Goal: Task Accomplishment & Management: Use online tool/utility

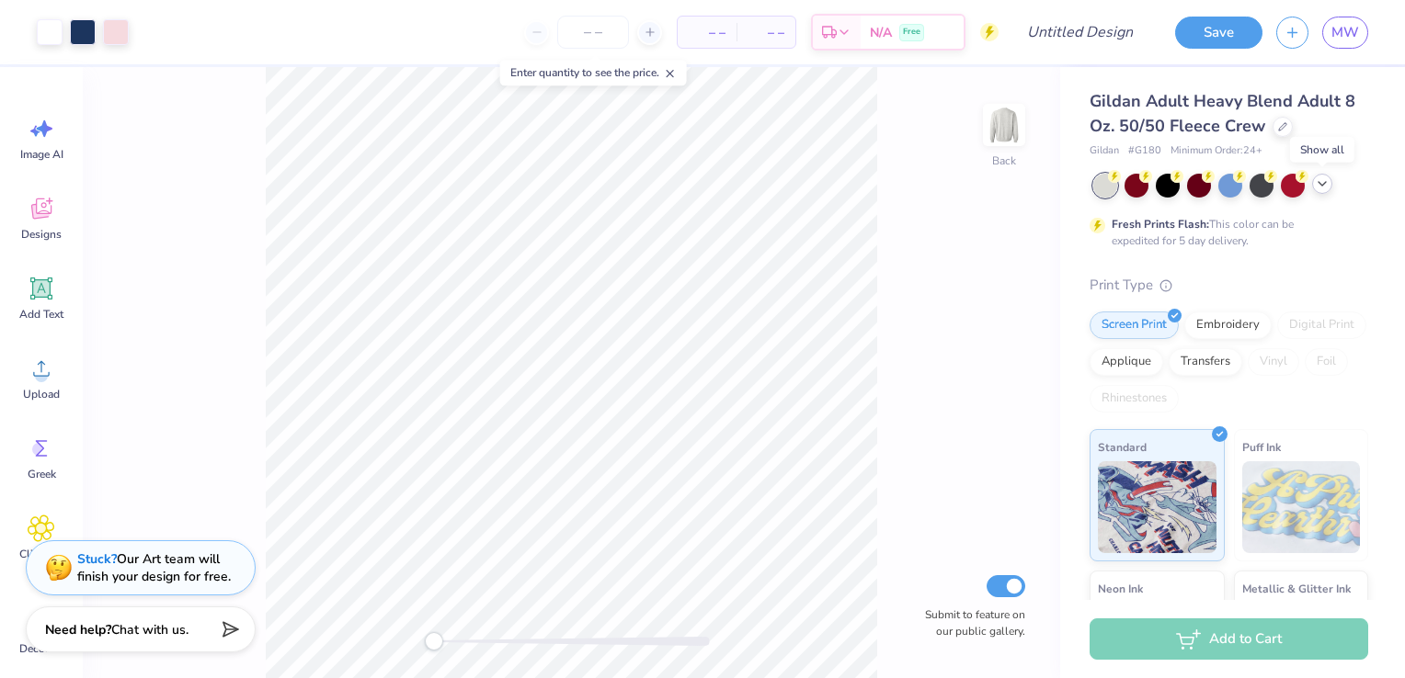
click at [1324, 184] on icon at bounding box center [1321, 183] width 15 height 15
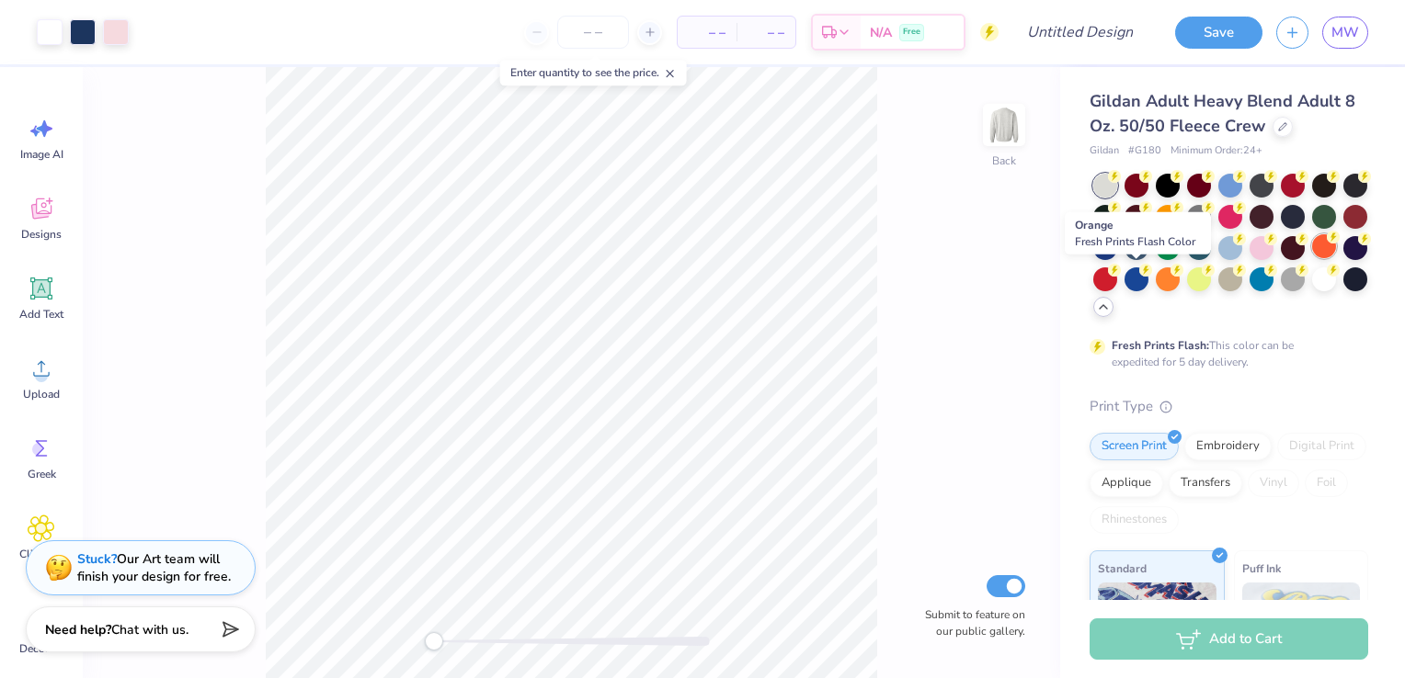
click at [1312, 258] on div at bounding box center [1324, 246] width 24 height 24
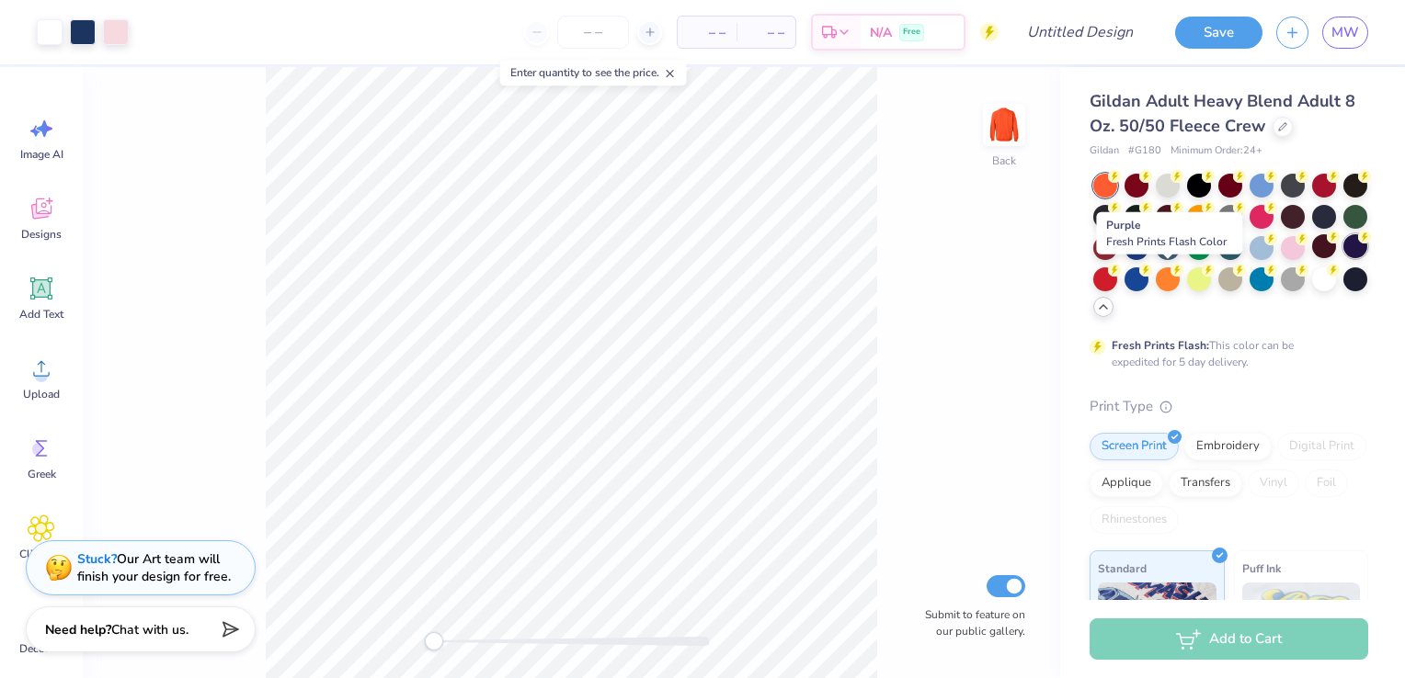
click at [1343, 258] on div at bounding box center [1355, 246] width 24 height 24
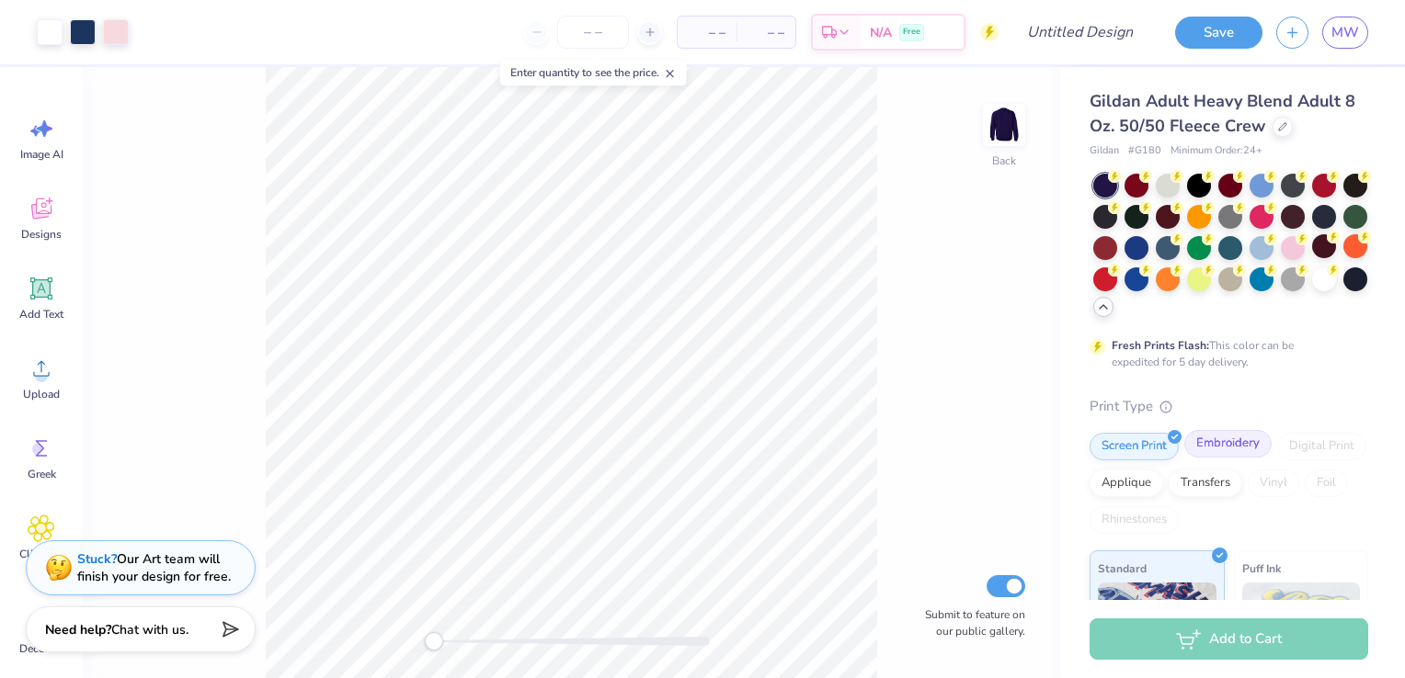
click at [1237, 454] on div "Embroidery" at bounding box center [1227, 444] width 87 height 28
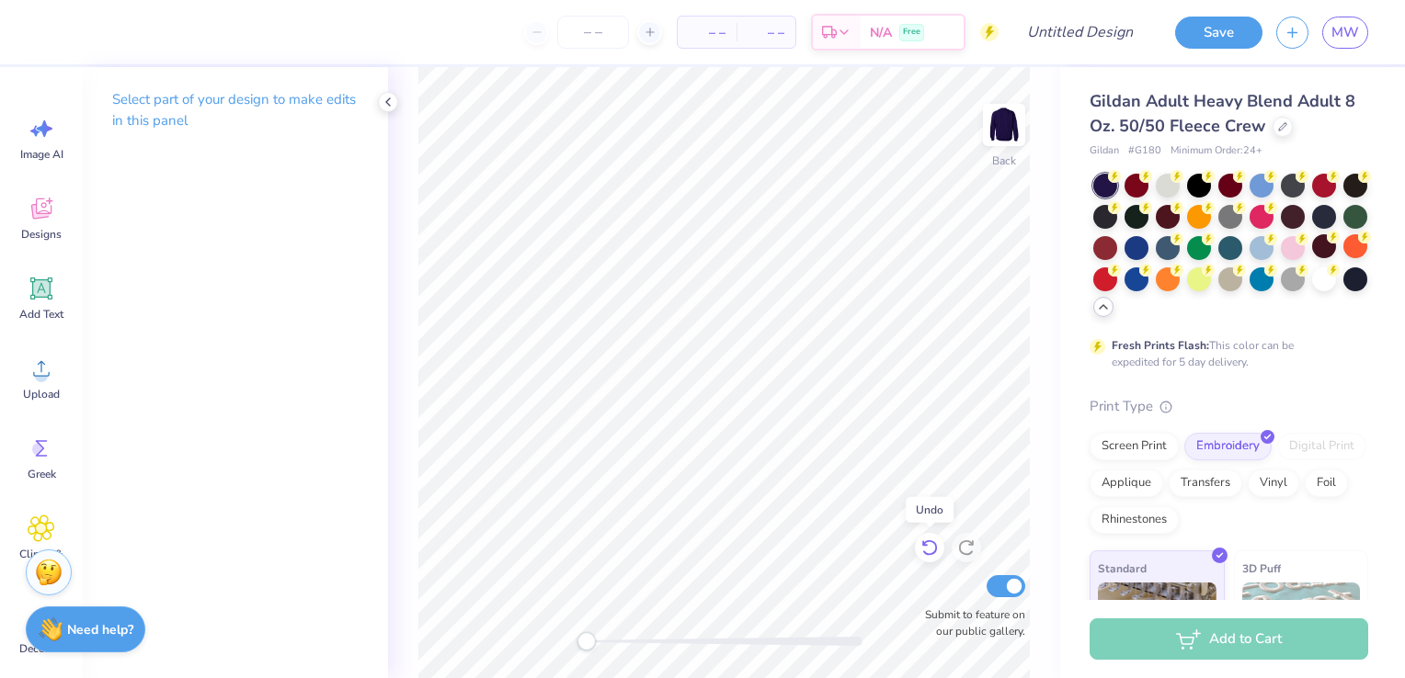
click at [927, 553] on icon at bounding box center [929, 548] width 18 height 18
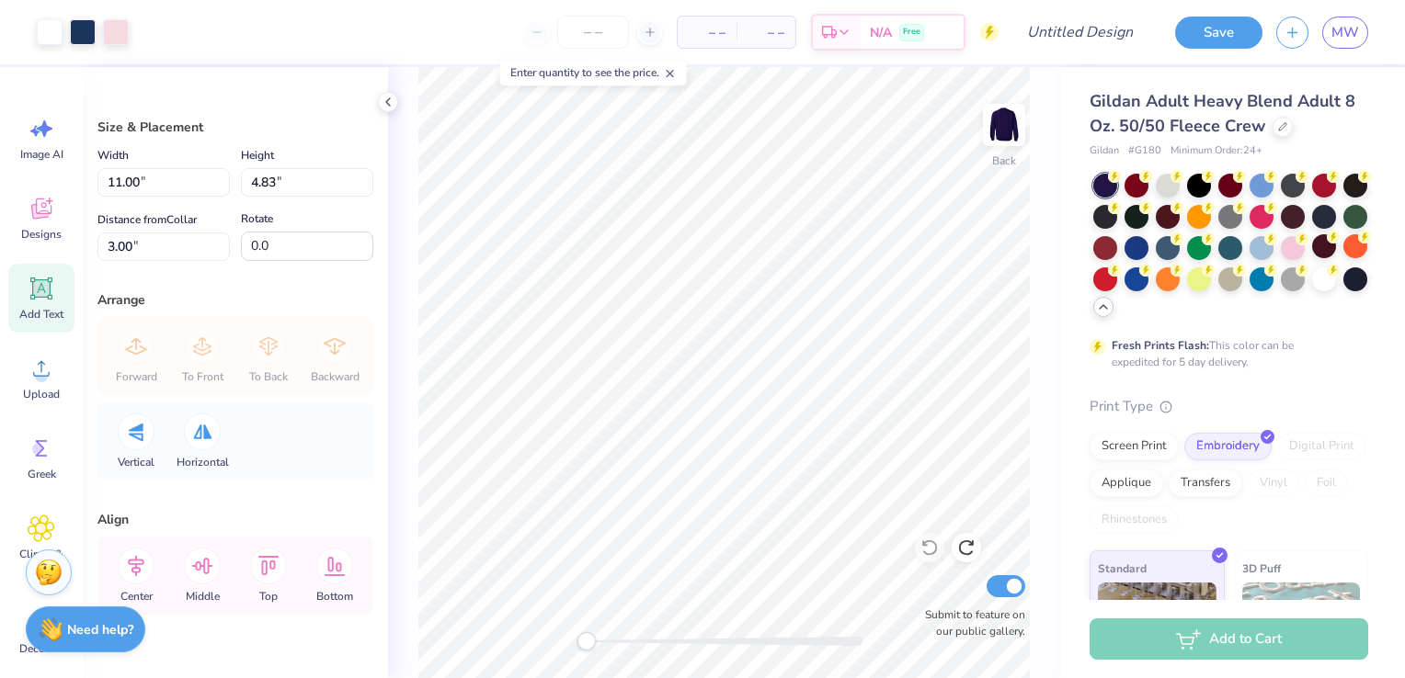
click at [40, 303] on div "Add Text" at bounding box center [41, 298] width 66 height 69
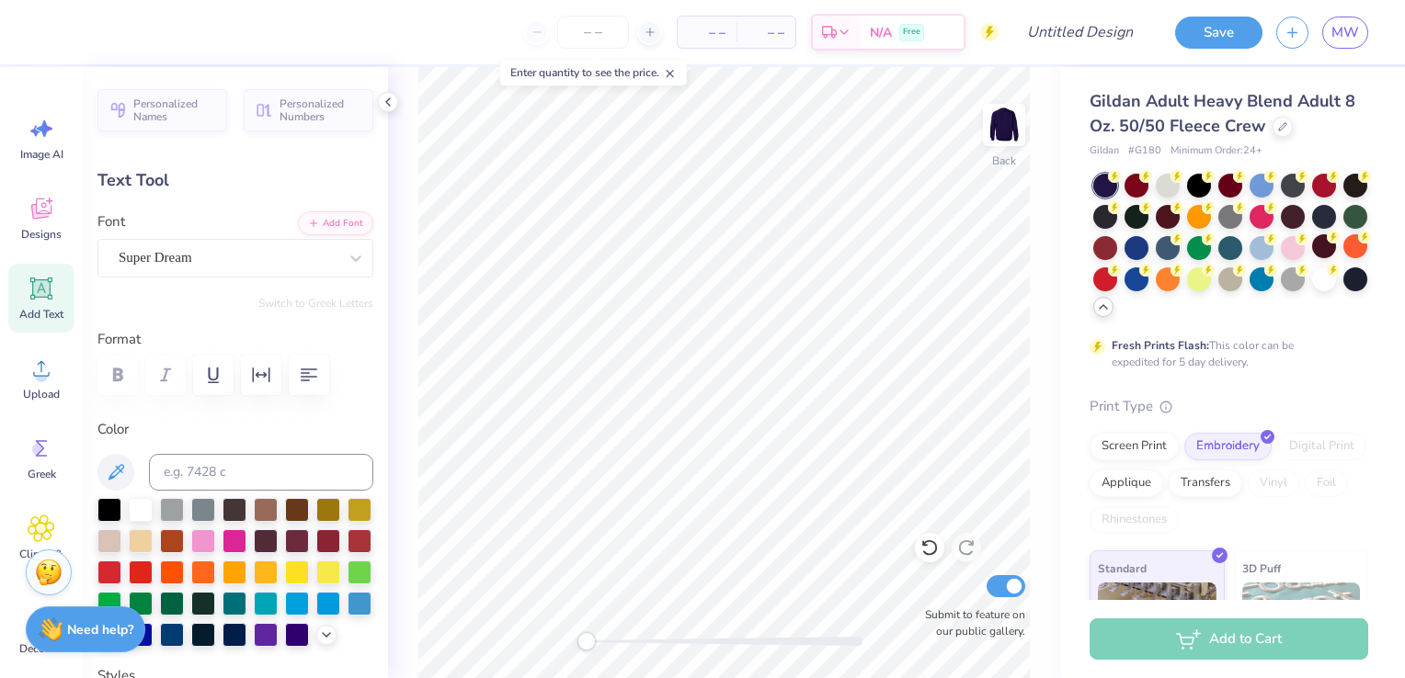
type input "3.88"
type input "1.12"
type input "7.83"
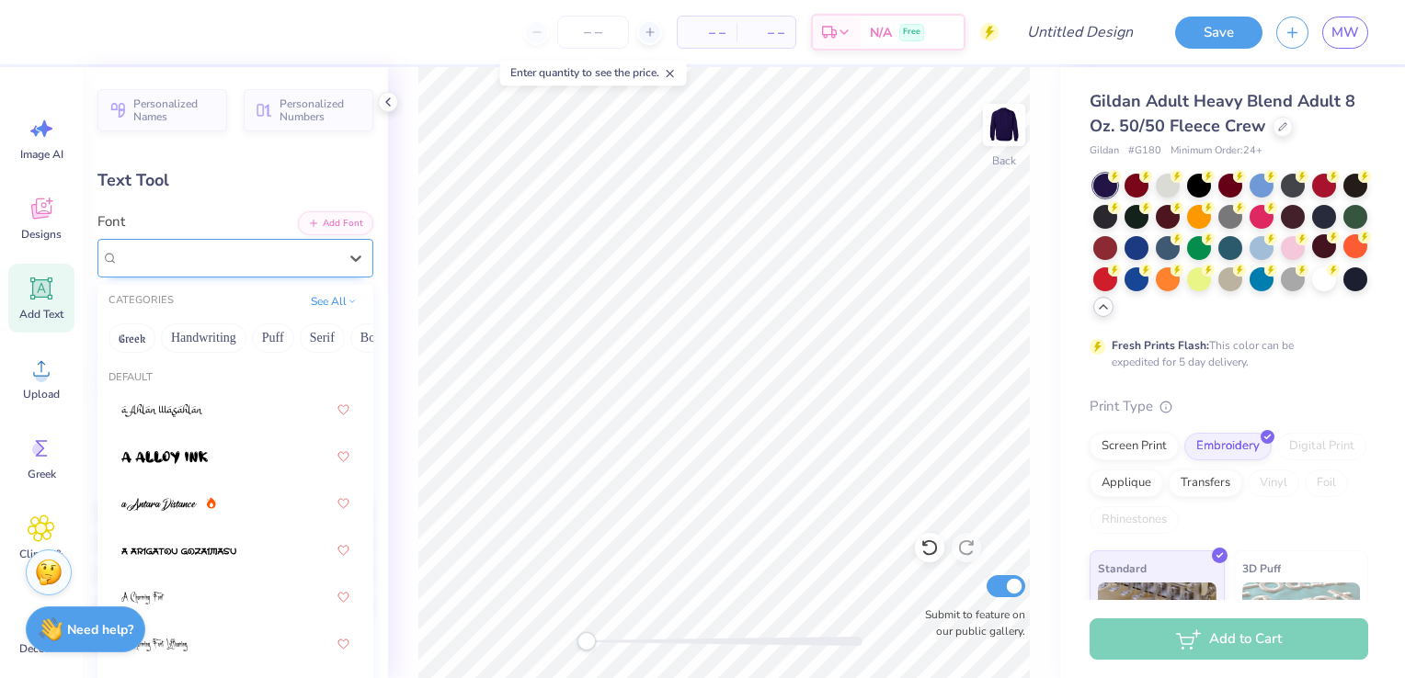
click at [314, 262] on div "Super Dream" at bounding box center [228, 258] width 222 height 28
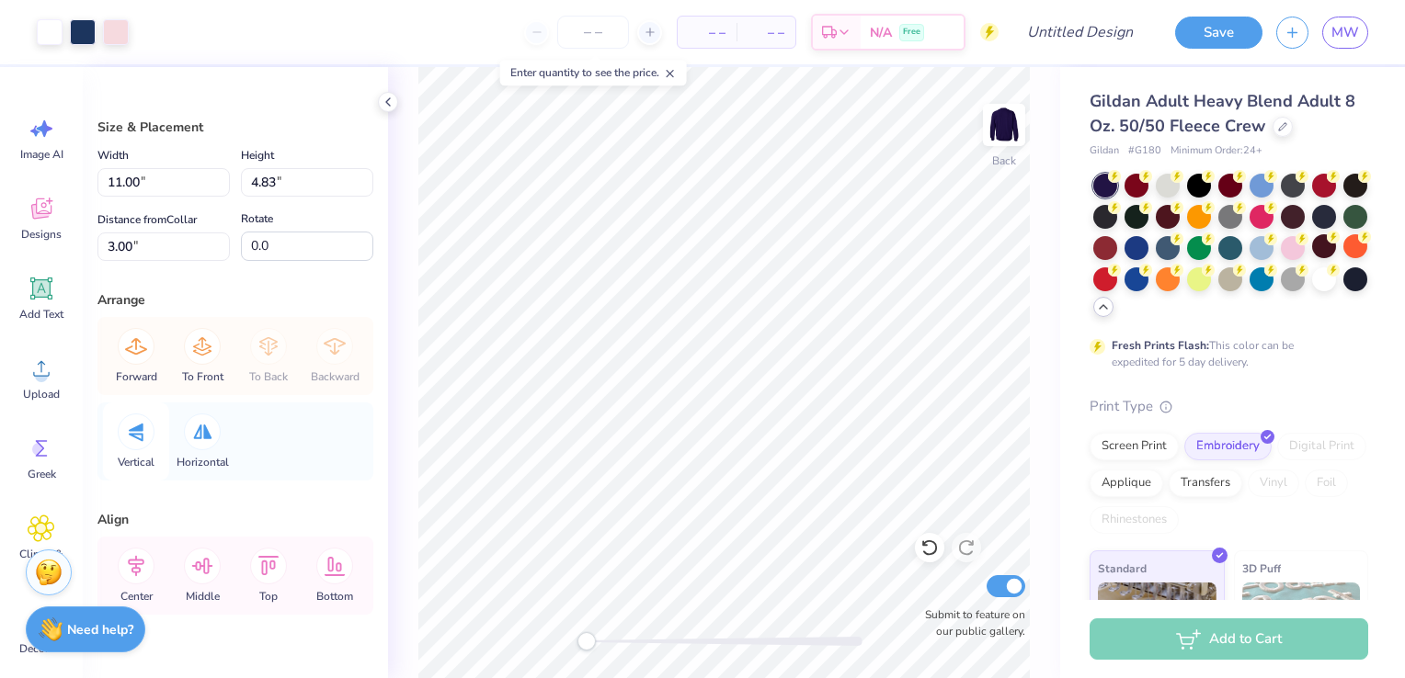
scroll to position [37, 0]
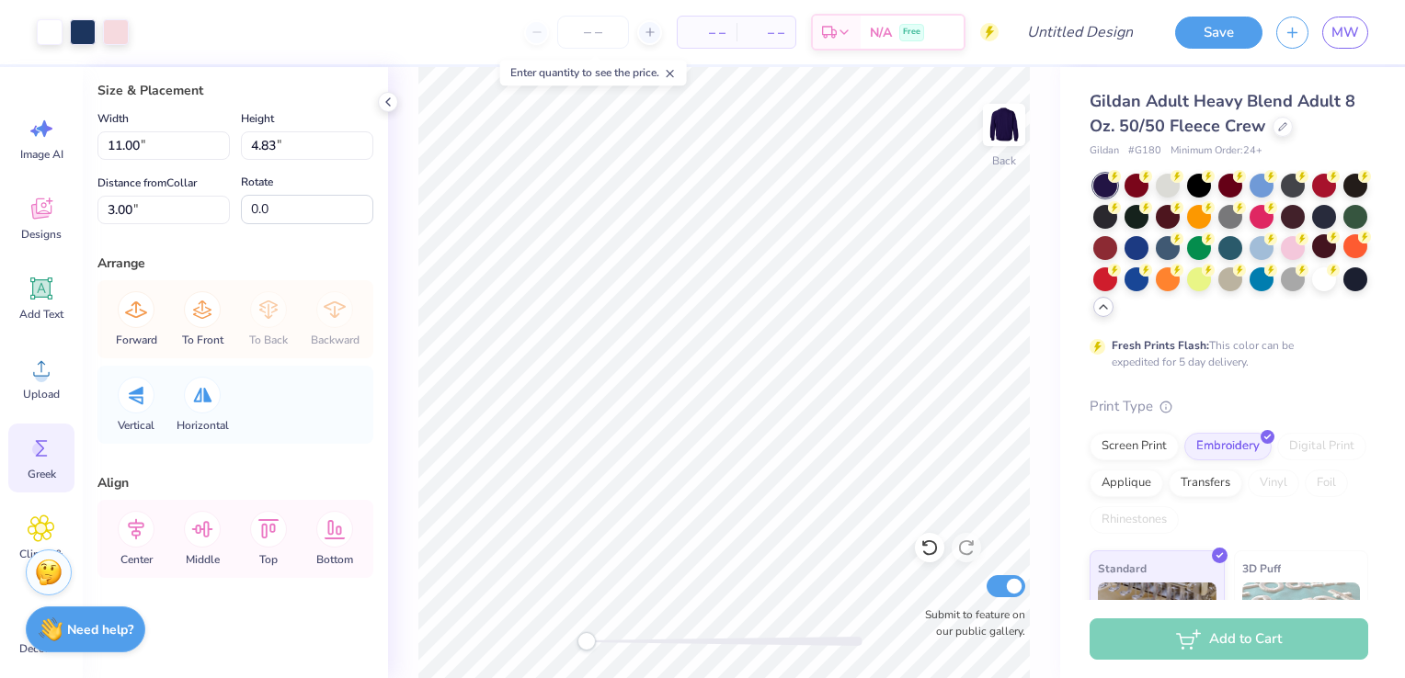
click at [48, 461] on icon at bounding box center [42, 449] width 28 height 28
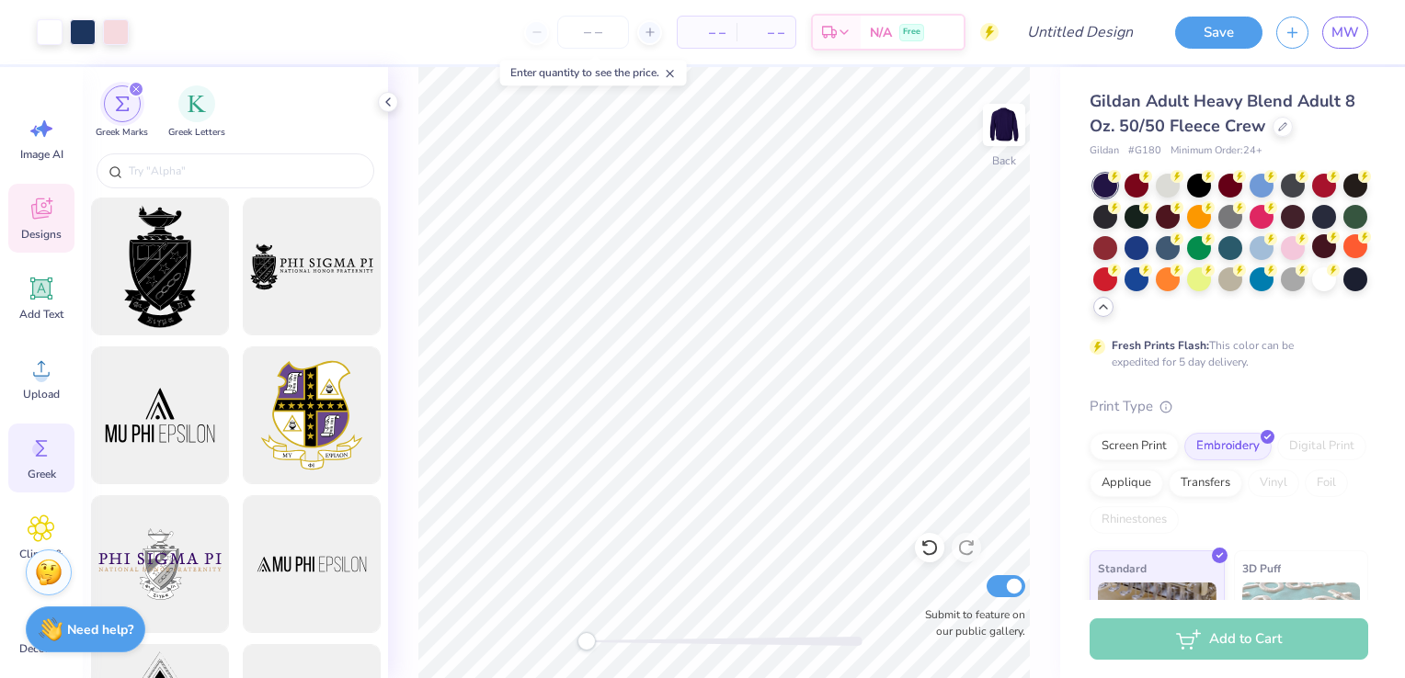
click at [40, 220] on icon at bounding box center [42, 209] width 28 height 28
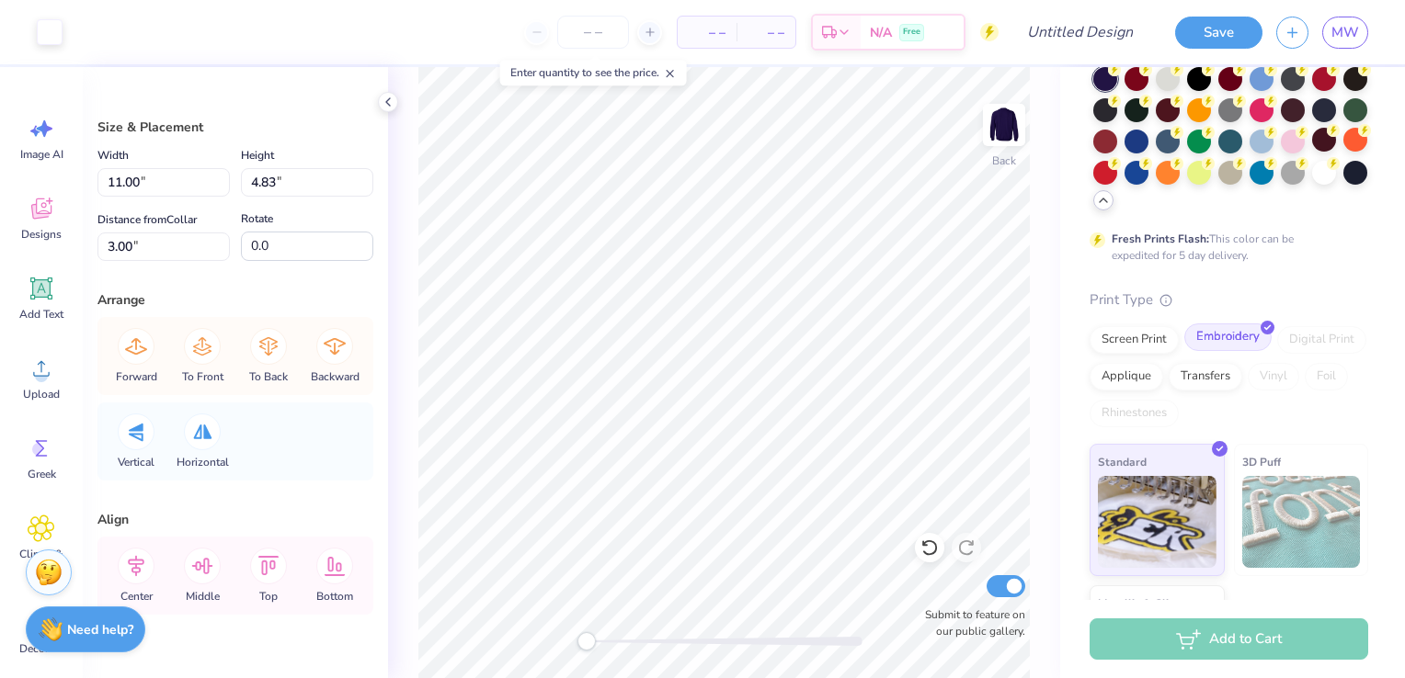
scroll to position [107, 0]
click at [1156, 348] on div "Screen Print" at bounding box center [1133, 338] width 89 height 28
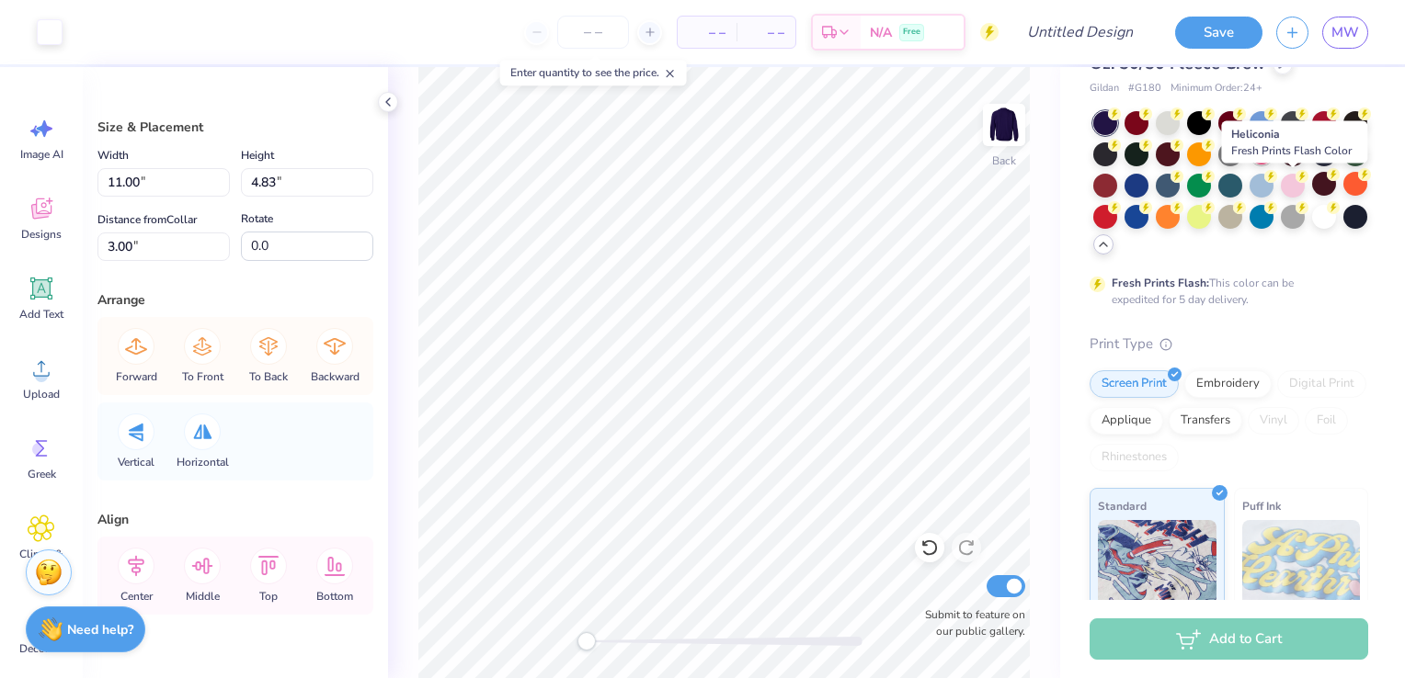
scroll to position [0, 0]
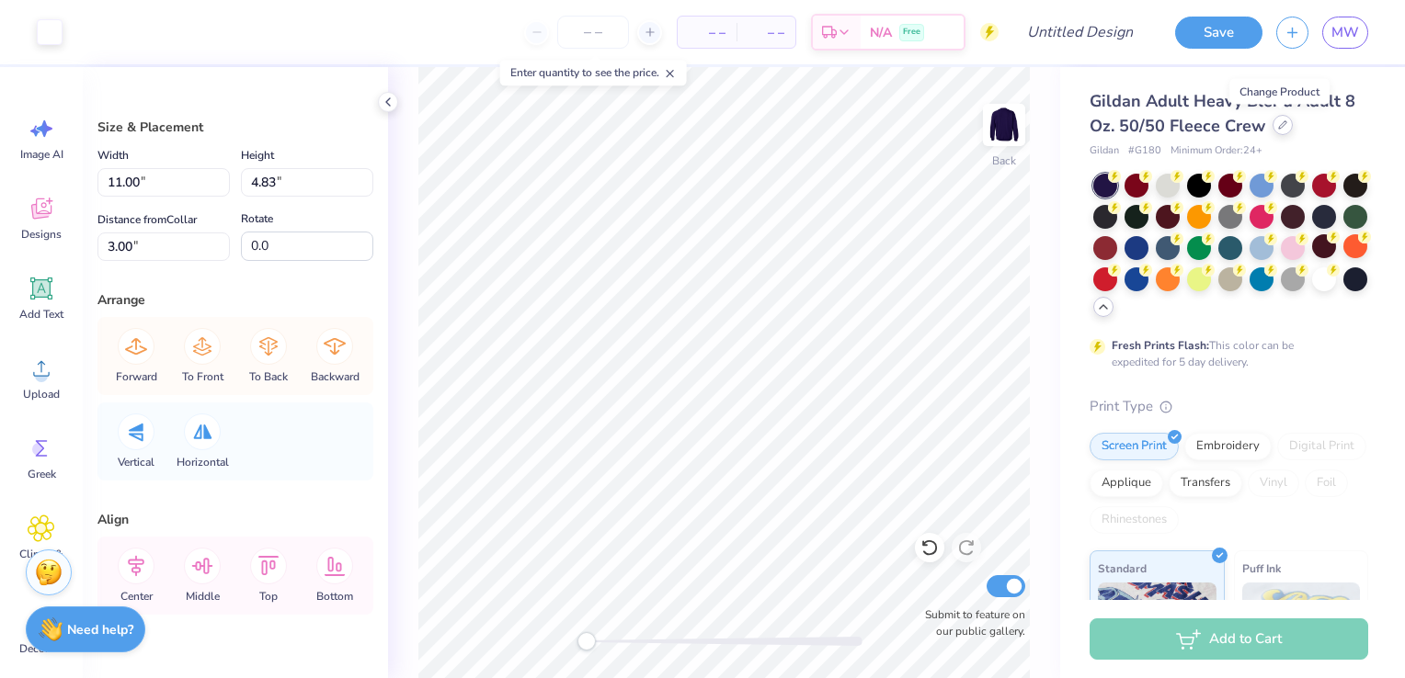
click at [1276, 131] on div at bounding box center [1282, 125] width 20 height 20
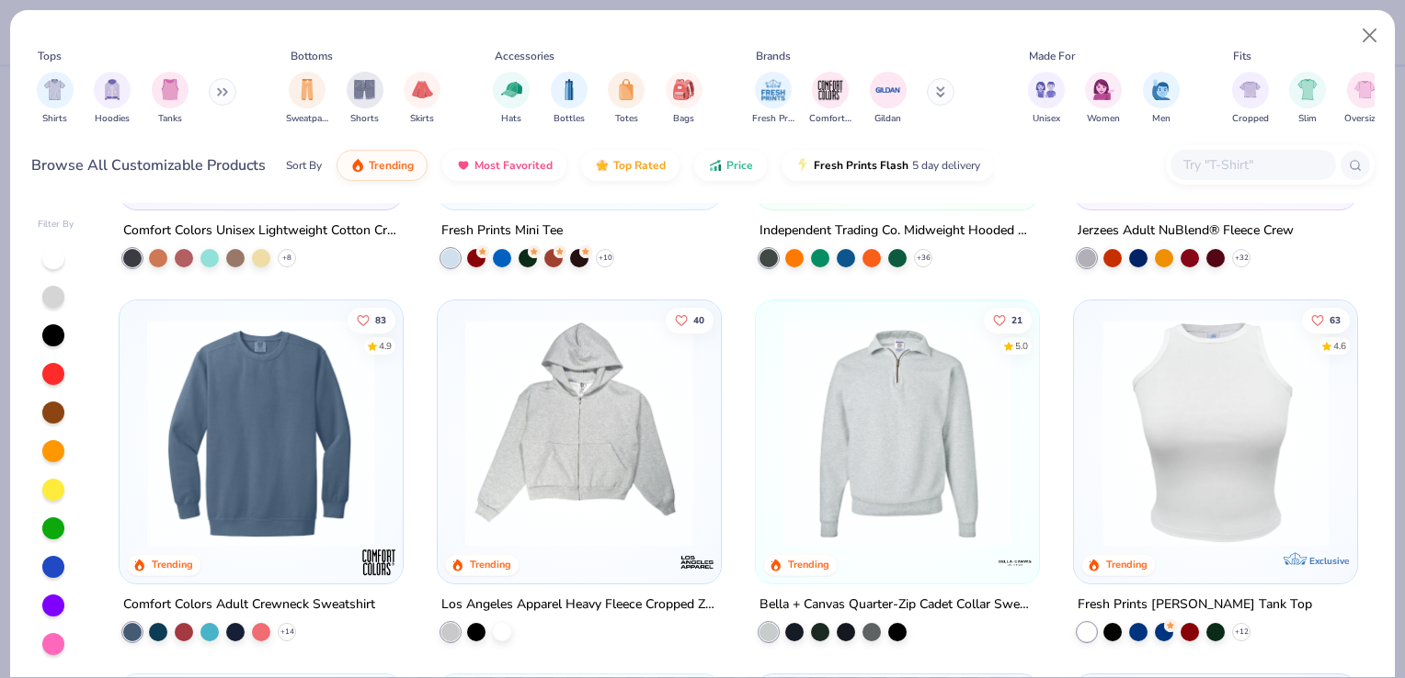
scroll to position [4400, 0]
click at [199, 504] on img at bounding box center [261, 432] width 246 height 228
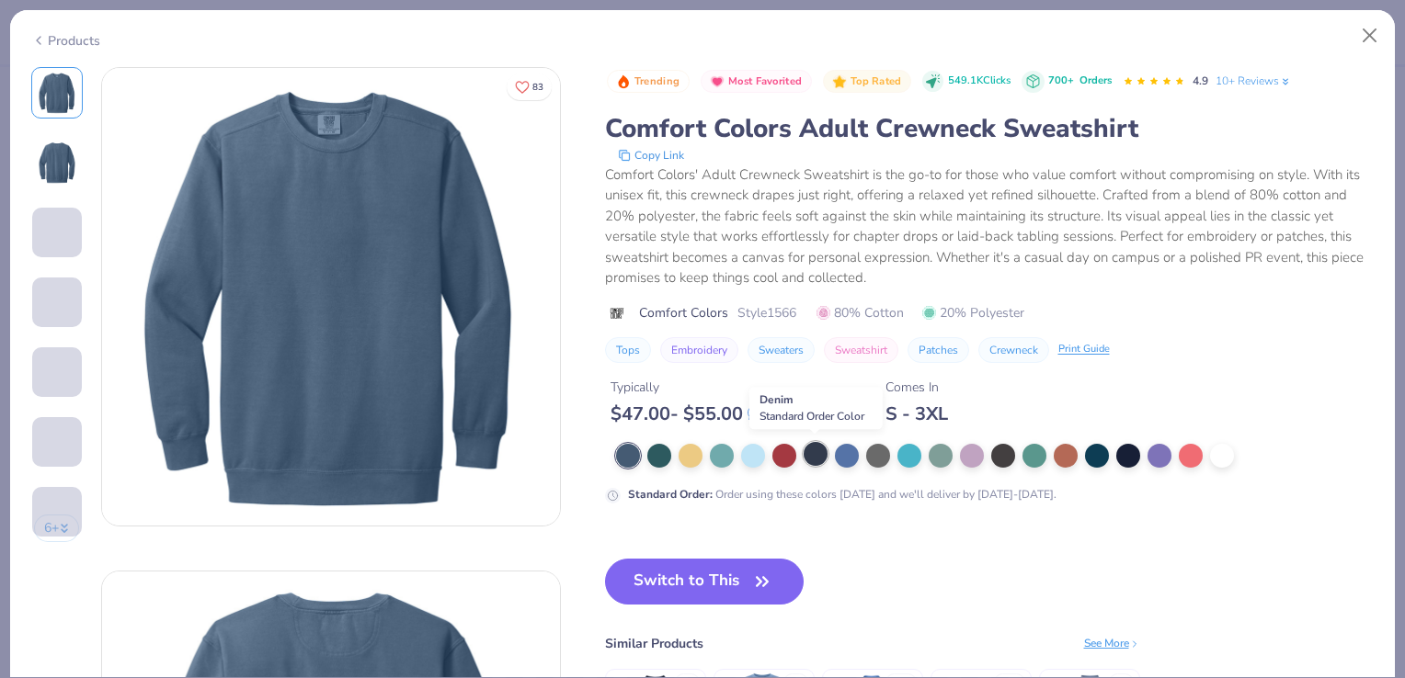
click at [819, 450] on div at bounding box center [815, 454] width 24 height 24
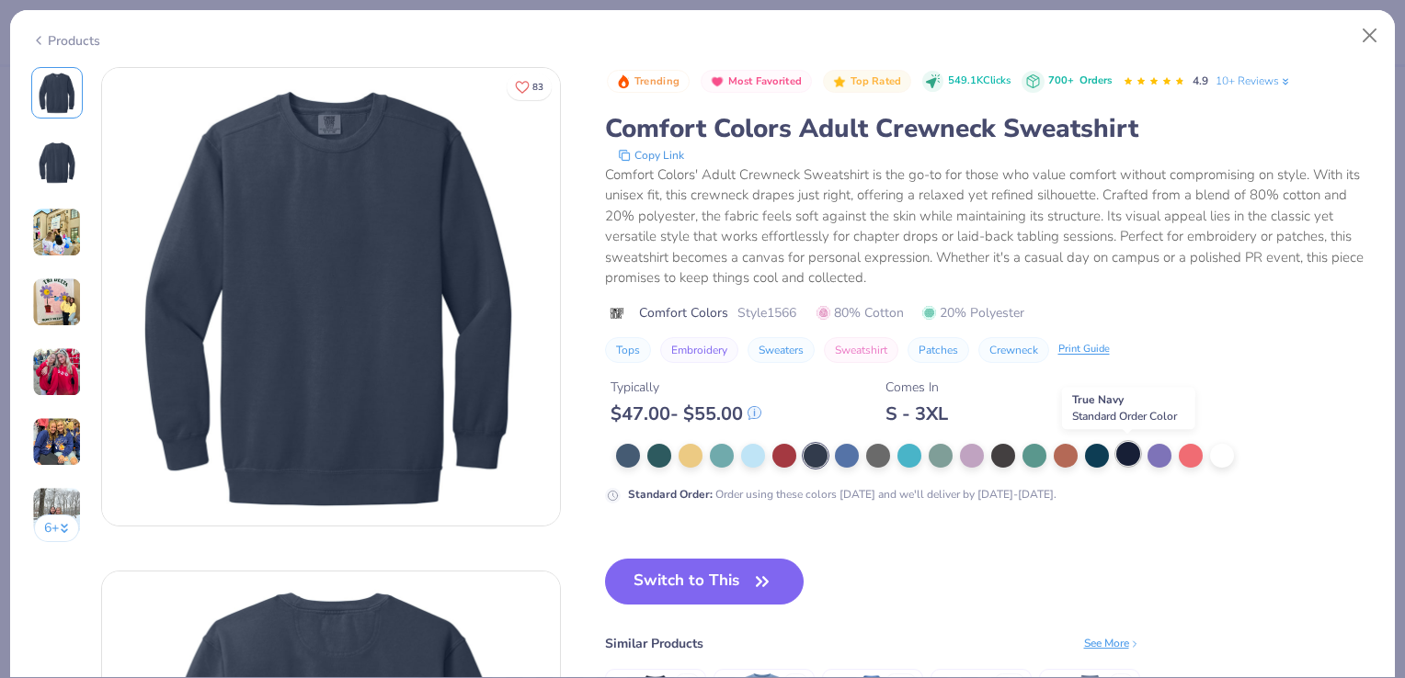
click at [1122, 454] on div at bounding box center [1128, 454] width 24 height 24
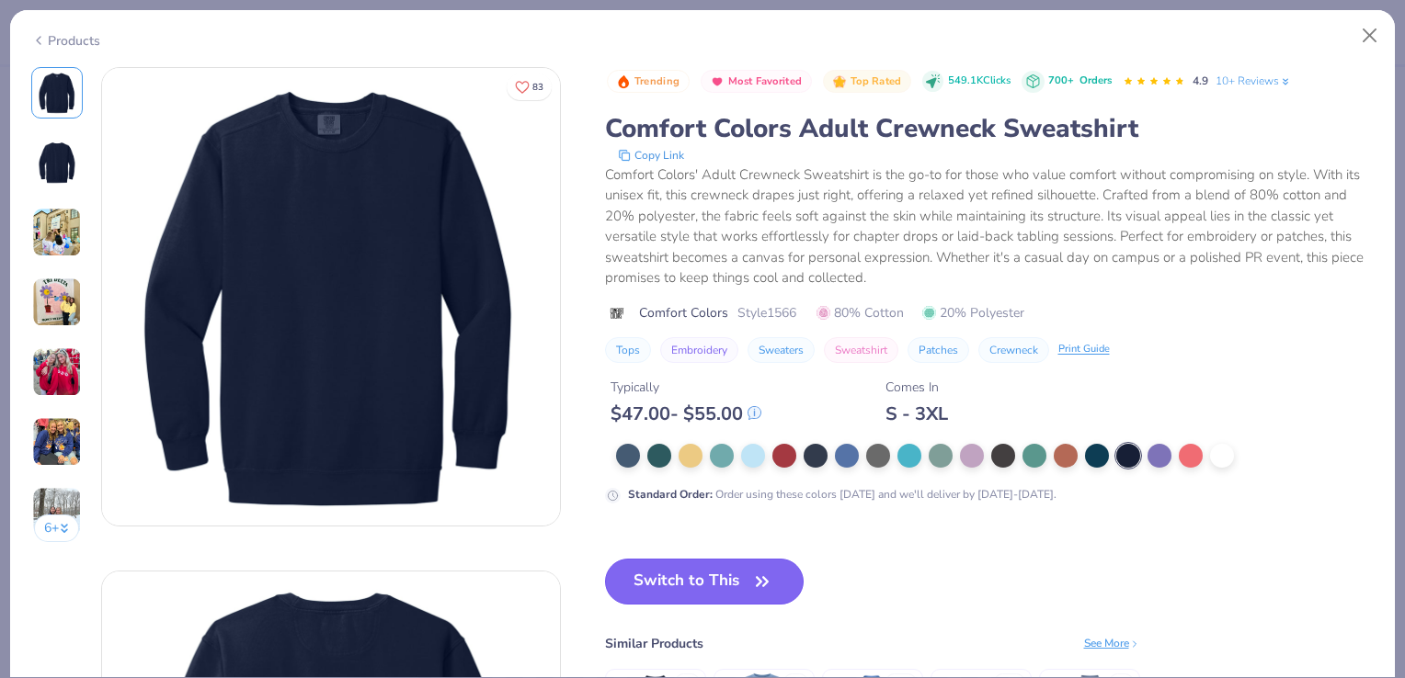
click at [771, 583] on icon "button" at bounding box center [762, 582] width 26 height 26
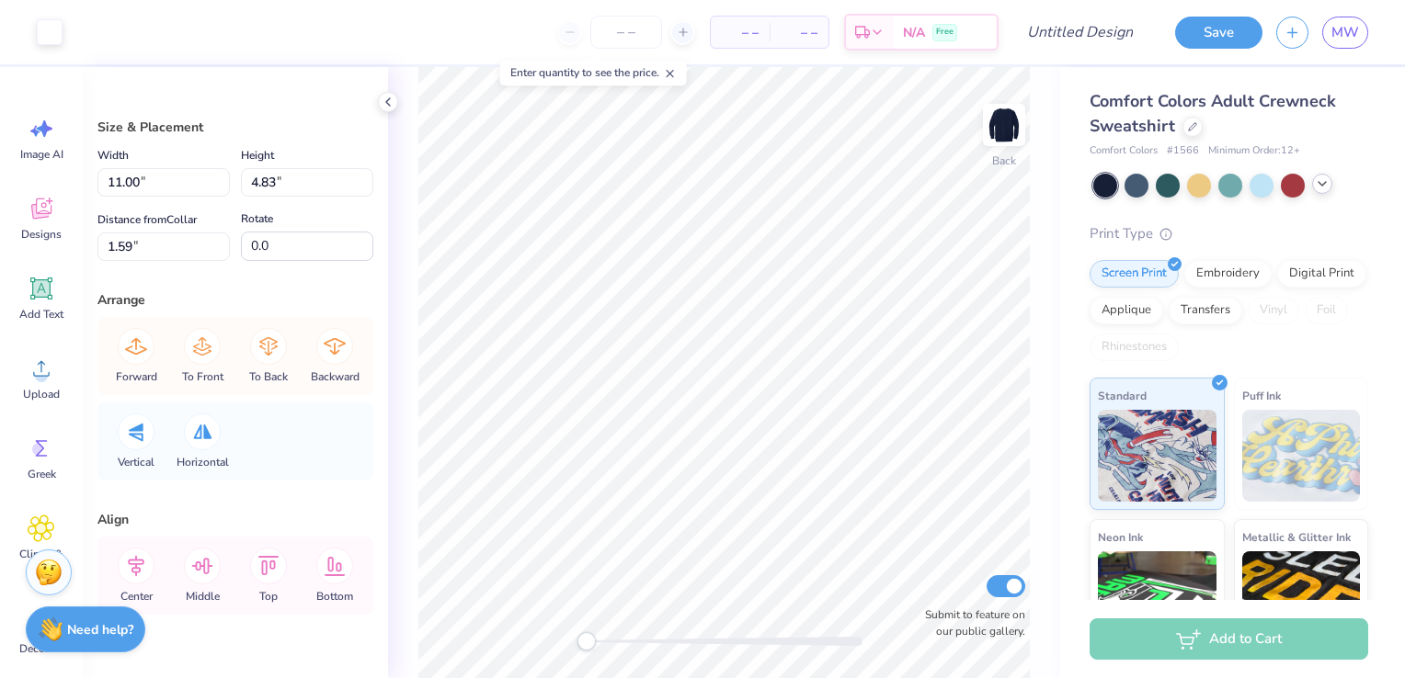
click at [409, 328] on div "Back Submit to feature on our public gallery." at bounding box center [724, 372] width 672 height 611
click at [1277, 285] on div "Digital Print" at bounding box center [1321, 271] width 89 height 28
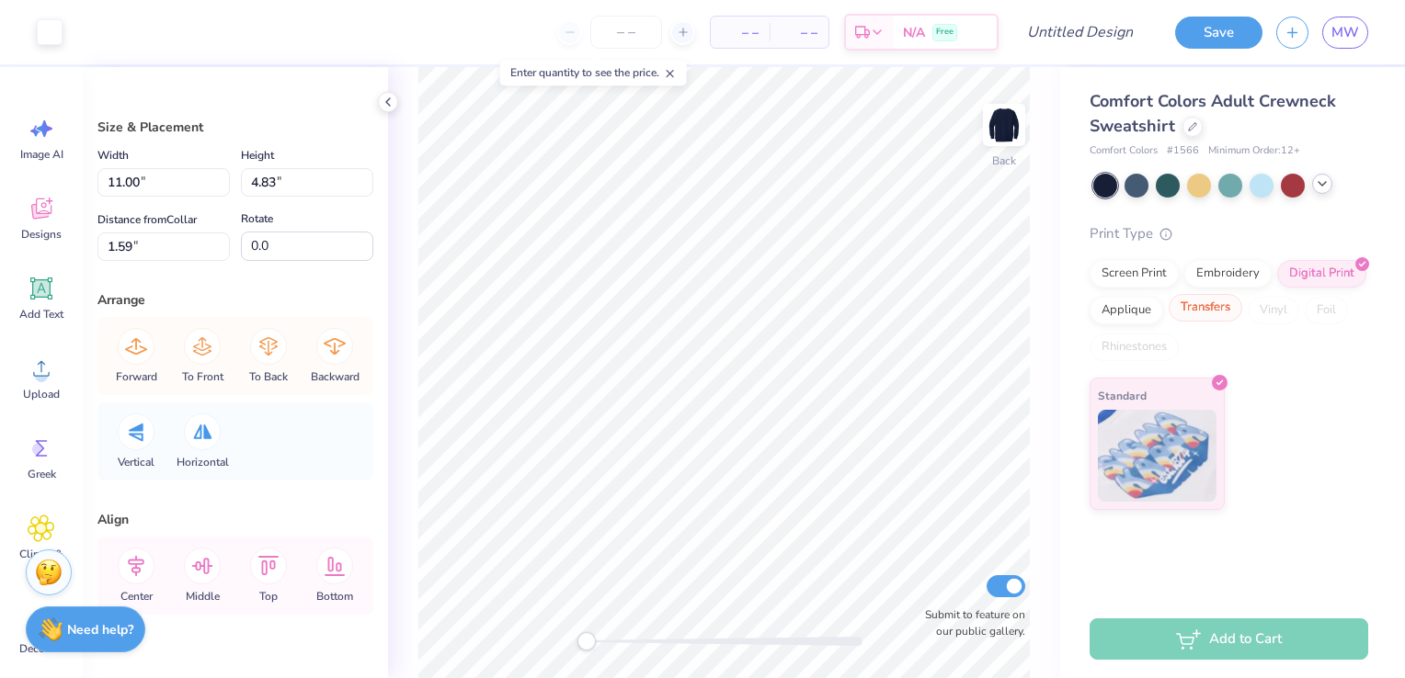
click at [1212, 315] on div "Transfers" at bounding box center [1205, 308] width 74 height 28
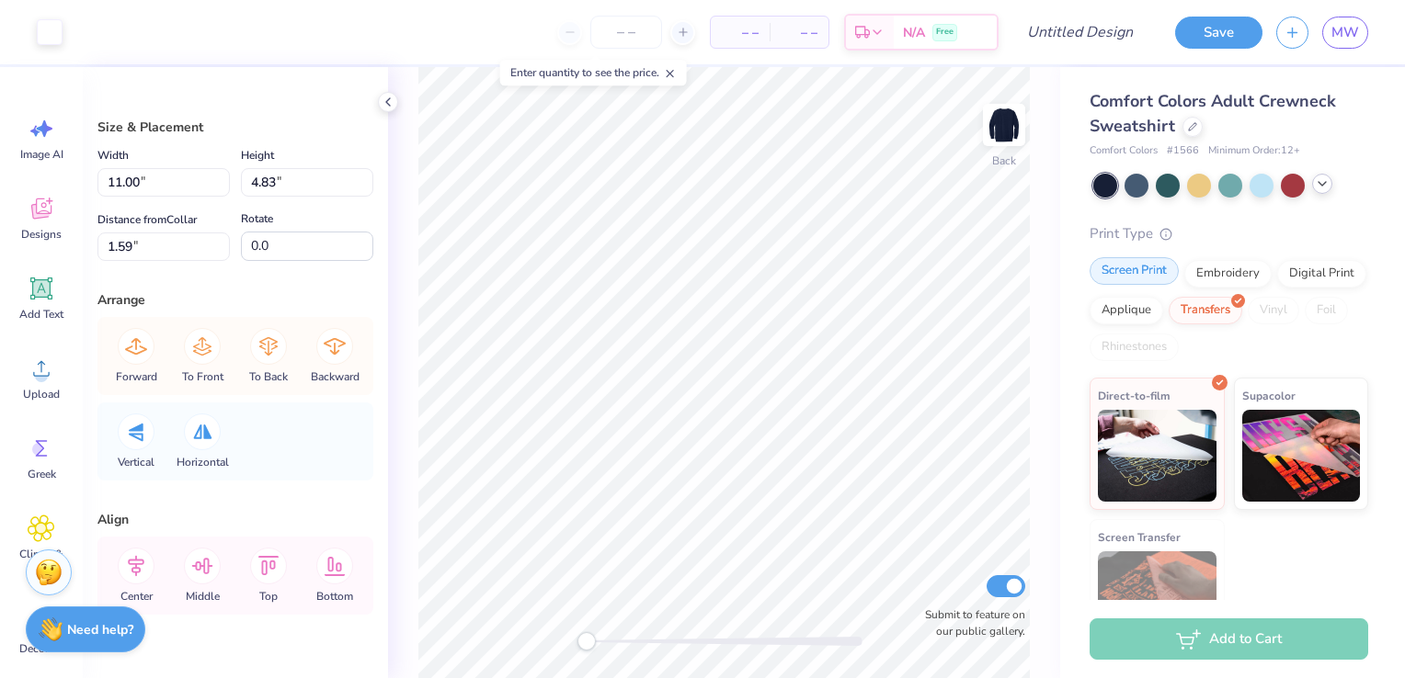
click at [1154, 276] on div "Screen Print" at bounding box center [1133, 271] width 89 height 28
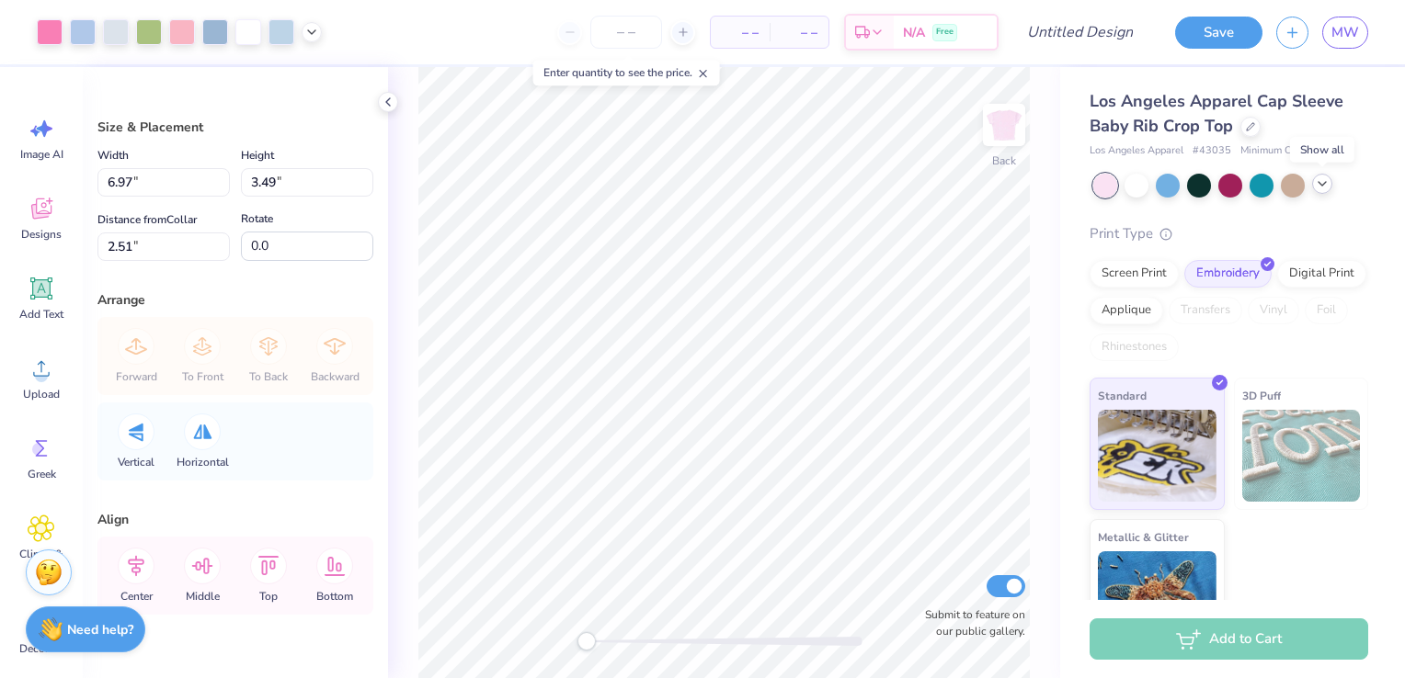
click at [1317, 187] on icon at bounding box center [1321, 183] width 15 height 15
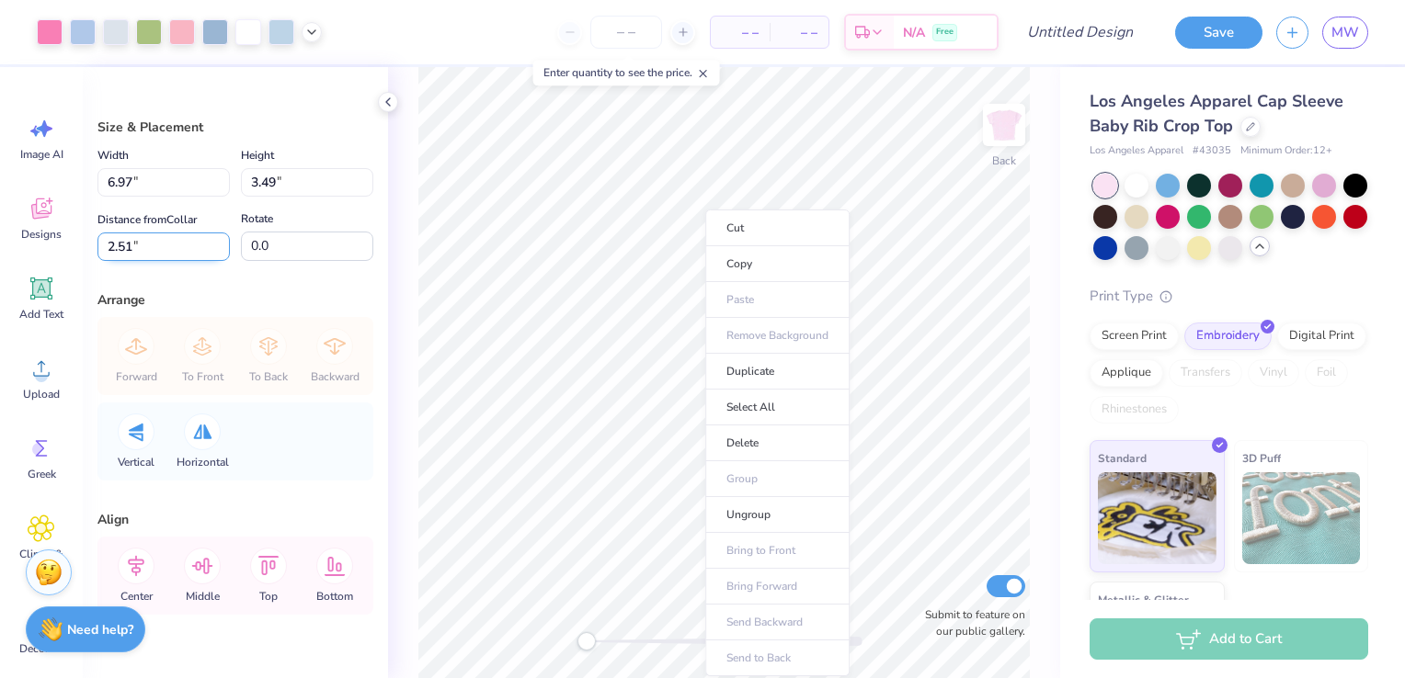
scroll to position [37, 0]
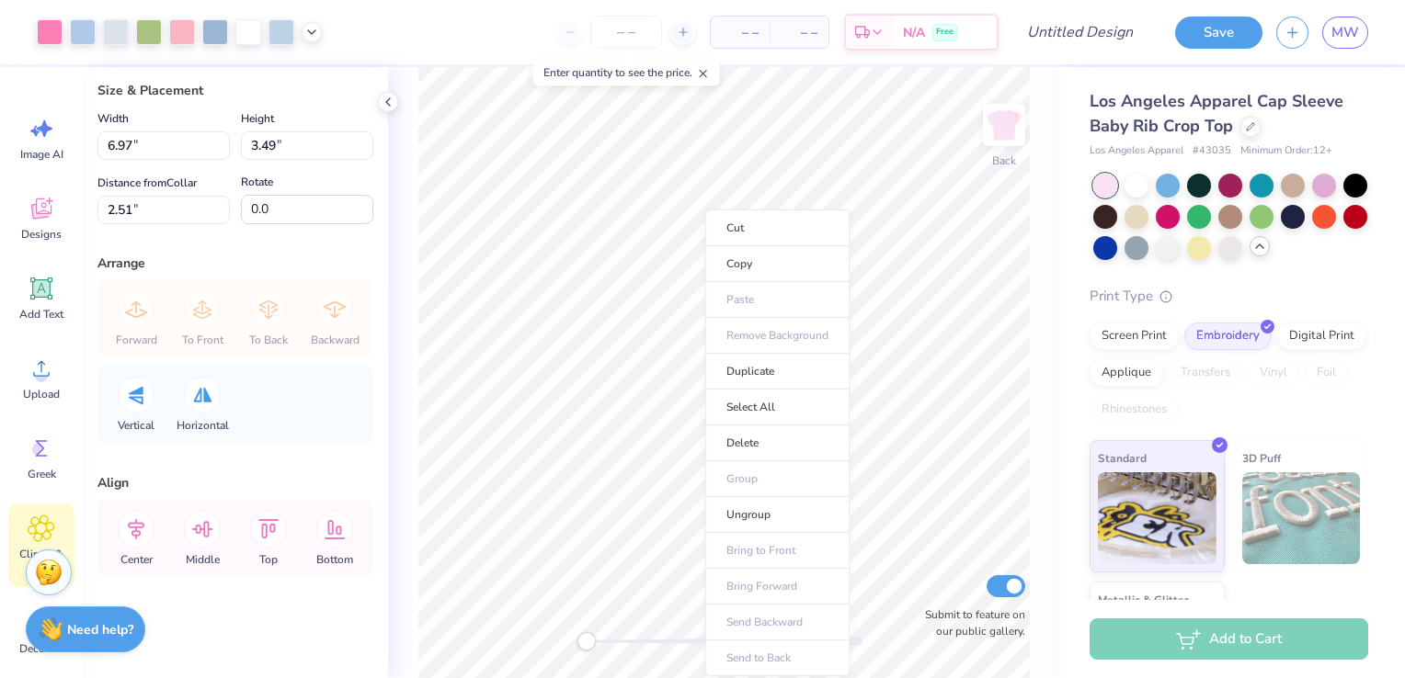
click at [31, 512] on div "Clipart & logos" at bounding box center [41, 546] width 66 height 84
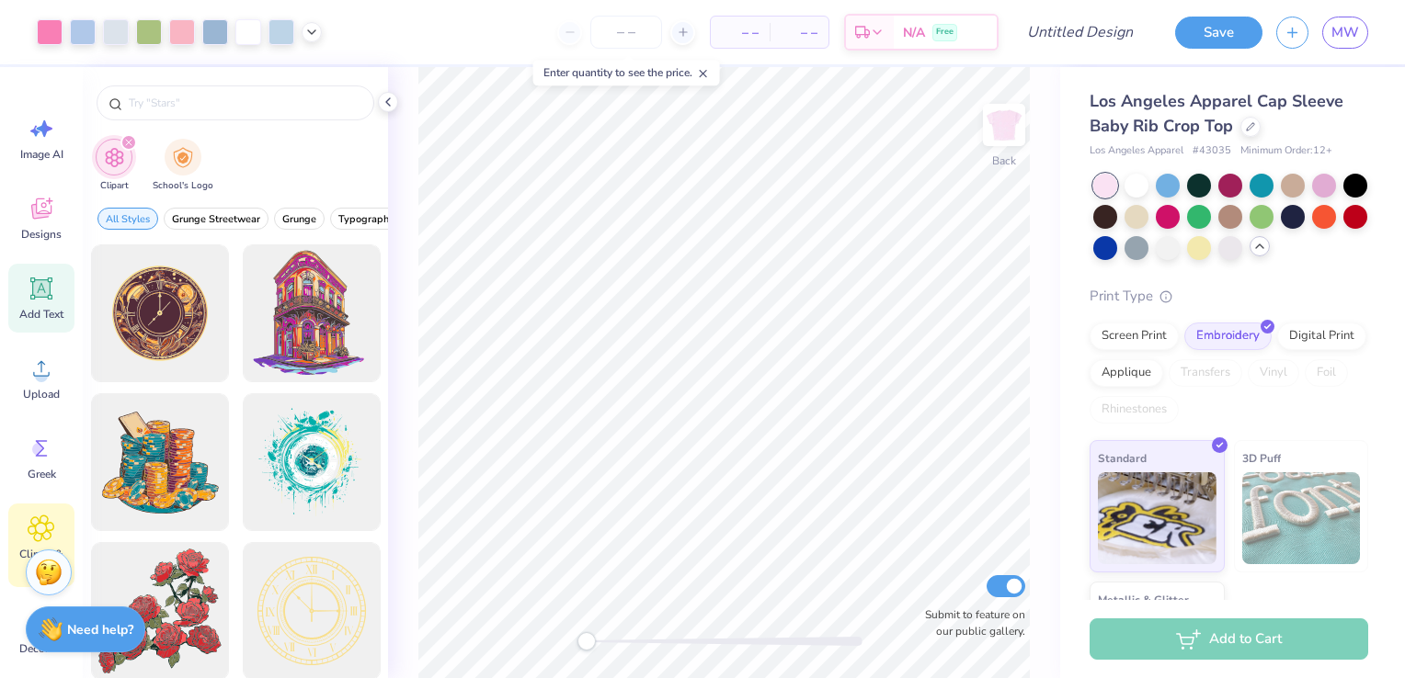
click at [41, 285] on icon at bounding box center [41, 289] width 22 height 22
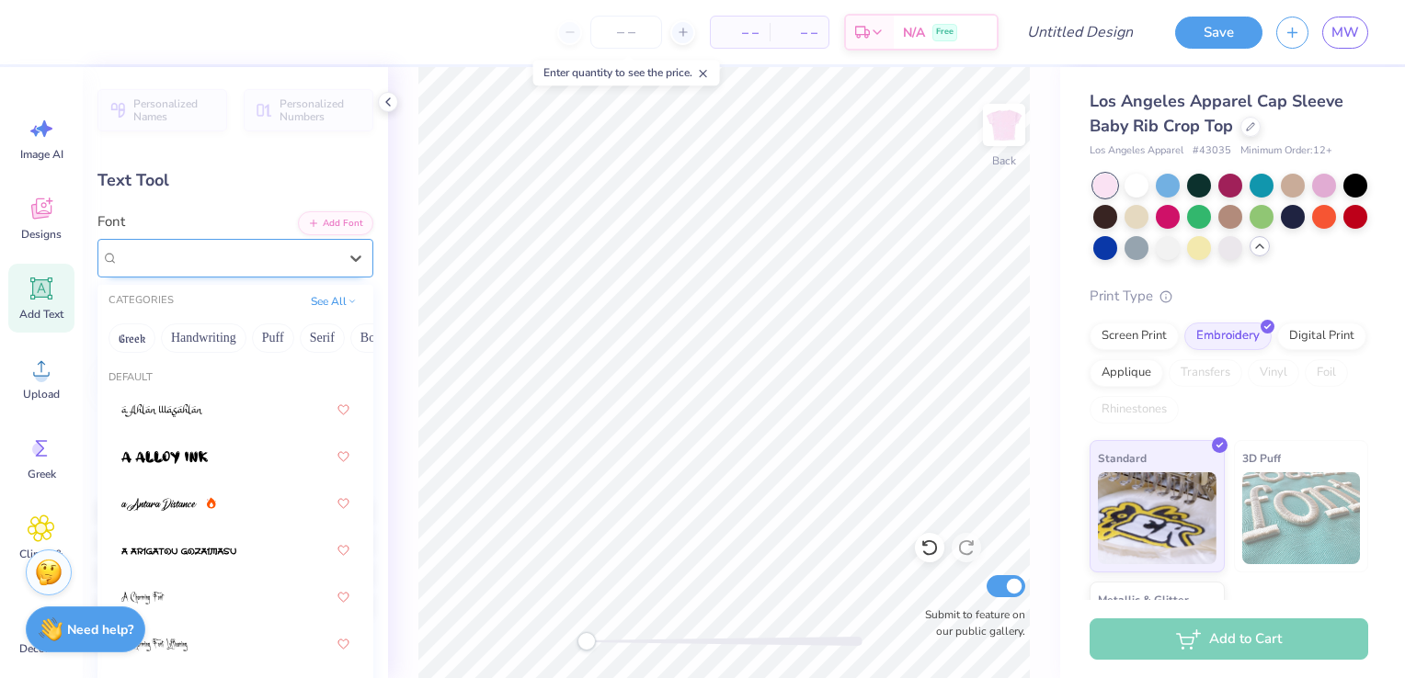
click at [229, 266] on div "Super Dream" at bounding box center [228, 258] width 222 height 28
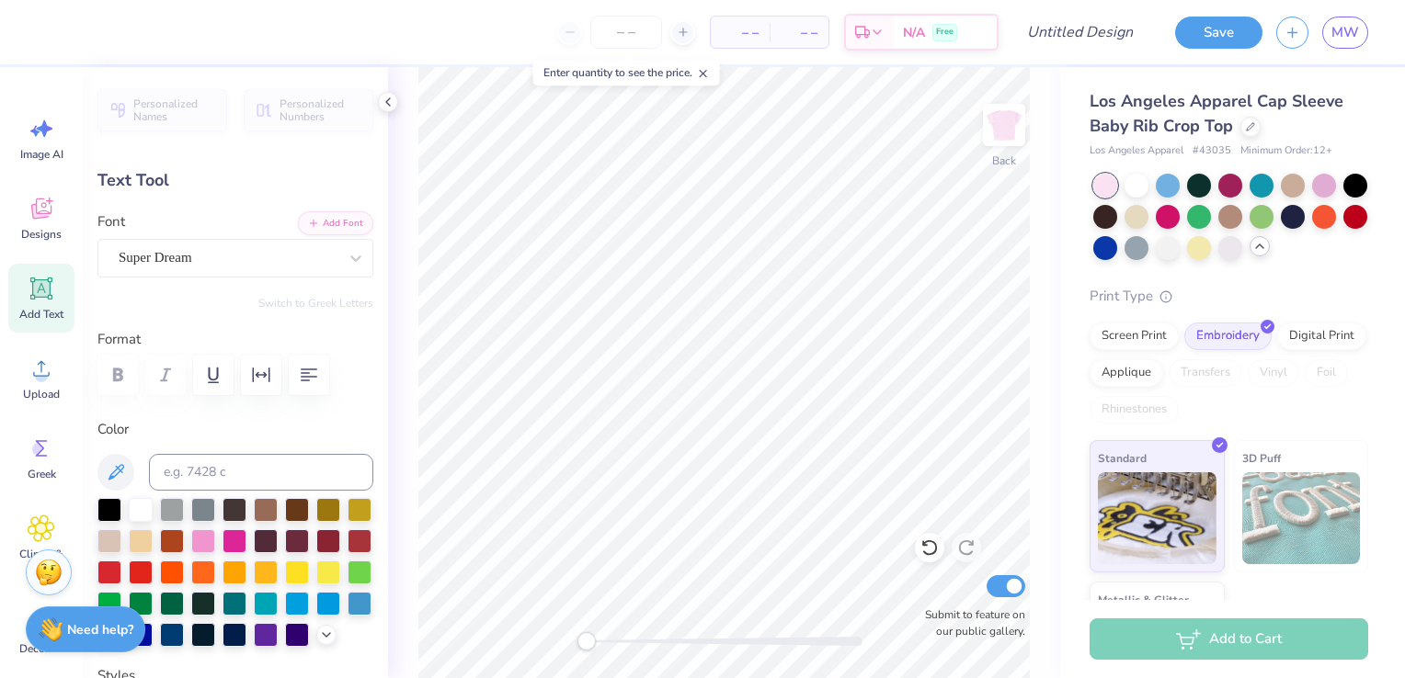
scroll to position [15, 2]
type textarea "EXT"
